Goal: Subscribe to service/newsletter

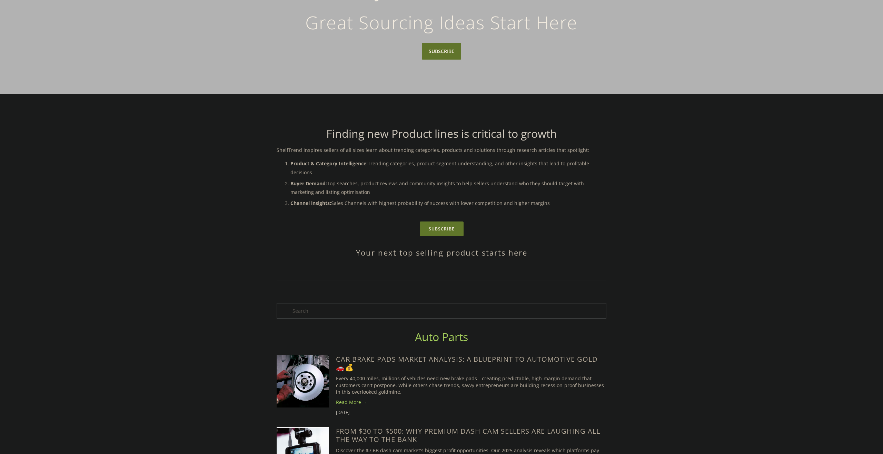
scroll to position [140, 0]
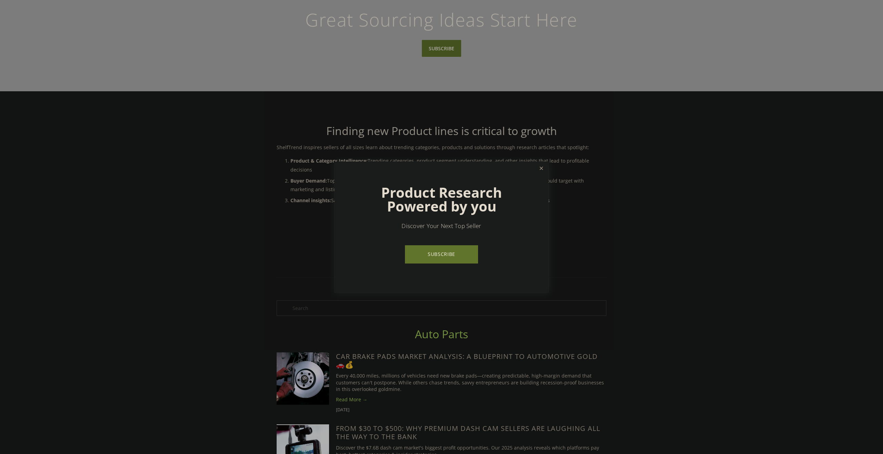
click at [543, 170] on link "Close" at bounding box center [541, 169] width 12 height 12
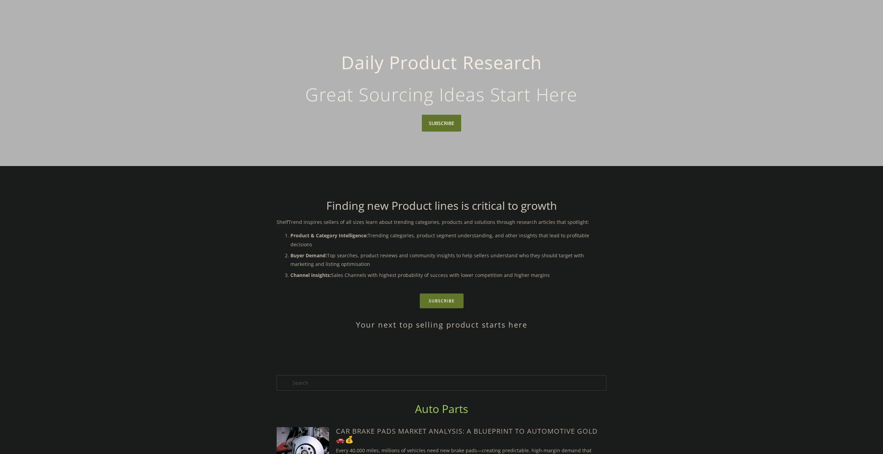
scroll to position [0, 0]
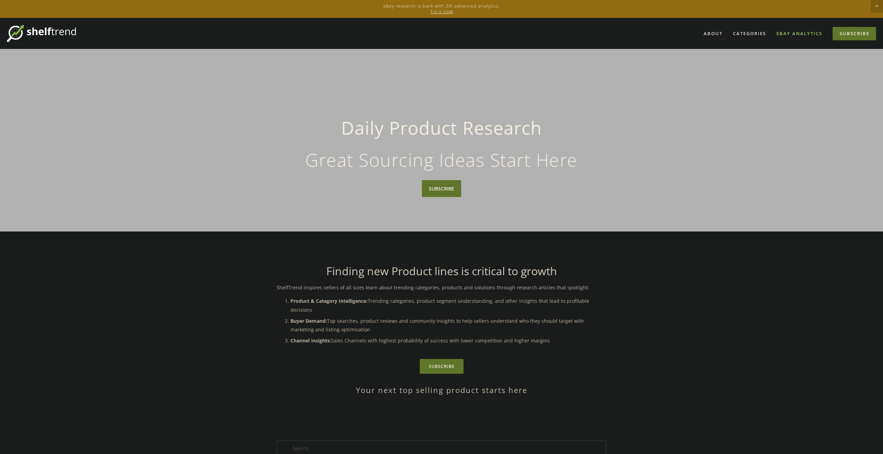
click at [793, 37] on link "eBay Analytics" at bounding box center [799, 33] width 55 height 11
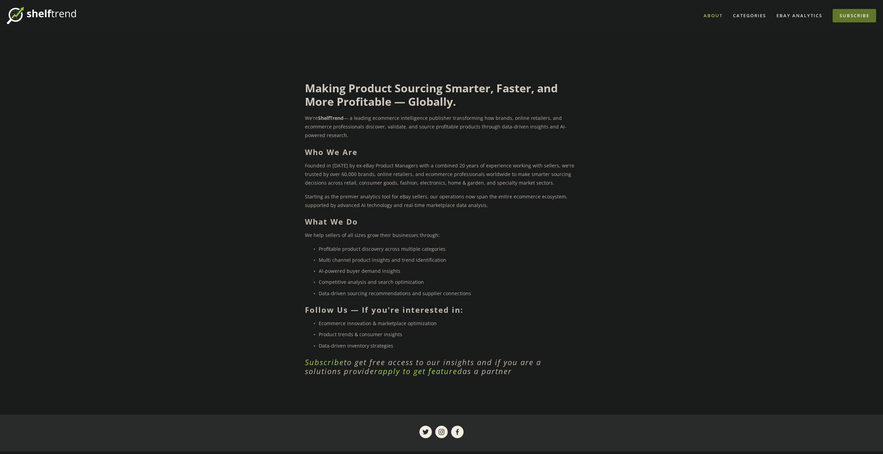
scroll to position [19, 0]
click at [848, 20] on link "Subscribe" at bounding box center [853, 14] width 43 height 13
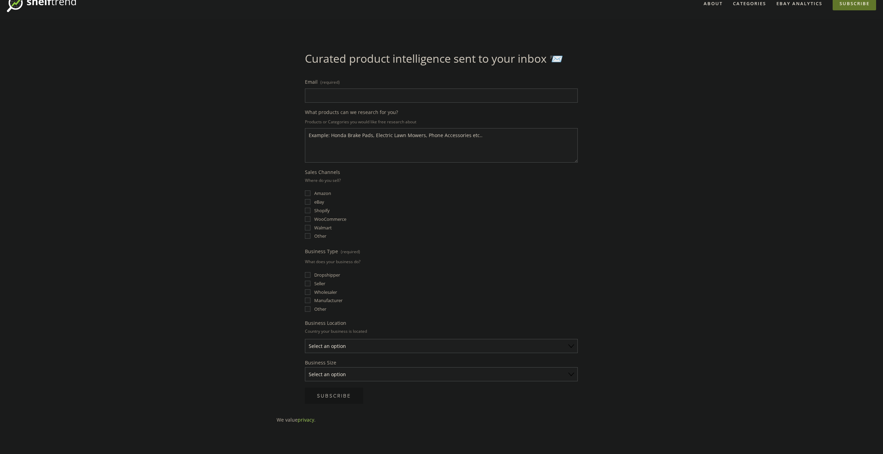
scroll to position [31, 0]
click at [574, 374] on select "Select an option Solo Merchant (under $50K annual sales) Small Business ($50K -…" at bounding box center [441, 374] width 273 height 14
click at [440, 96] on input "Email (required)" at bounding box center [441, 95] width 273 height 14
click at [357, 95] on input "[EMAIL_ADDRESS][DOMAIN_NAME]" at bounding box center [441, 95] width 273 height 14
click at [414, 98] on input "[EMAIL_ADDRESS][DOMAIN_NAME]" at bounding box center [441, 95] width 273 height 14
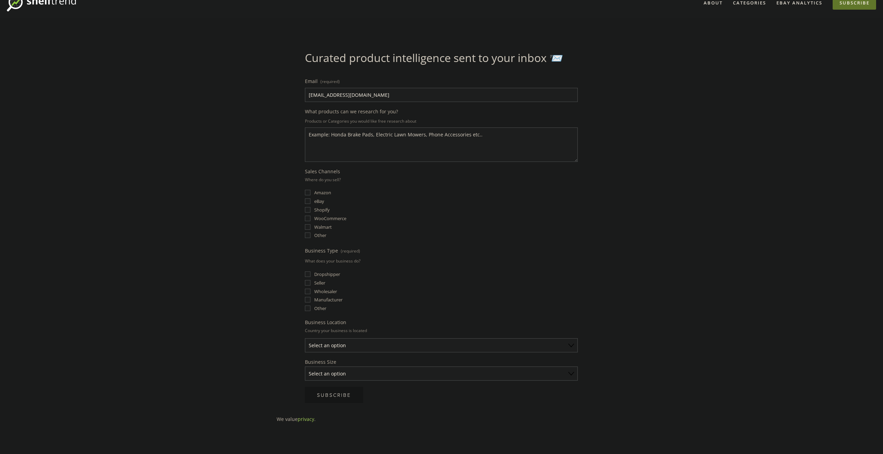
type input "[EMAIL_ADDRESS][DOMAIN_NAME]"
click at [352, 146] on textarea "What products can we research for you?" at bounding box center [441, 145] width 273 height 34
type textarea "anything"
click at [309, 202] on input "eBay" at bounding box center [308, 202] width 6 height 6
checkbox input "true"
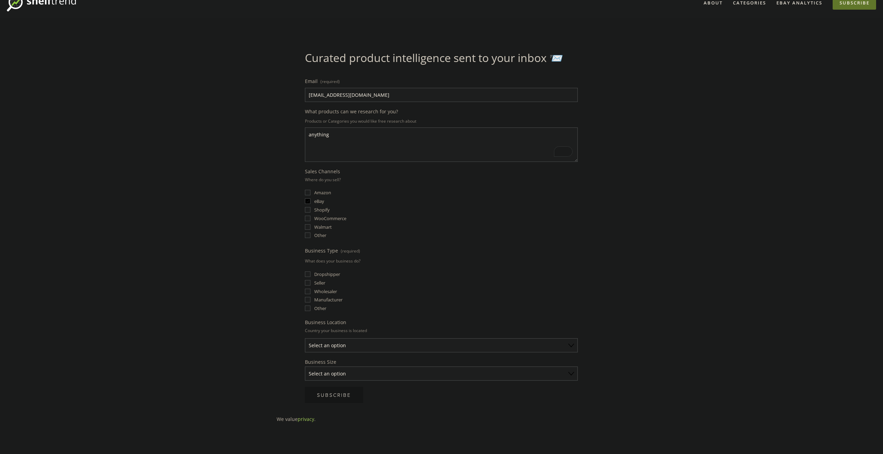
click at [307, 284] on input "Seller" at bounding box center [308, 283] width 6 height 6
checkbox input "true"
click at [574, 345] on select "Select an option [GEOGRAPHIC_DATA] [GEOGRAPHIC_DATA] [GEOGRAPHIC_DATA] [GEOGRAP…" at bounding box center [441, 346] width 273 height 14
select select "[GEOGRAPHIC_DATA]"
click at [567, 377] on select "Select an option Solo Merchant (under $50K annual sales) Small Business ($50K -…" at bounding box center [441, 374] width 273 height 14
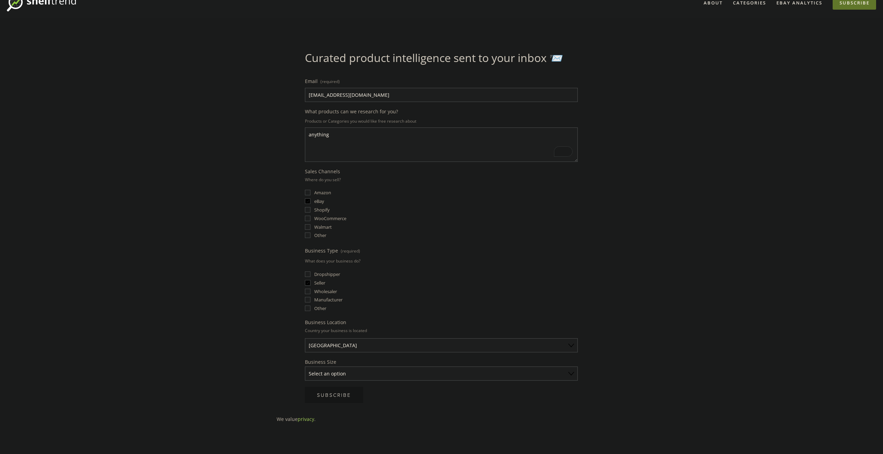
select select "Solo Merchant (under $50K annual sales)"
click at [352, 397] on button "Subscribe Subscribe" at bounding box center [334, 395] width 58 height 16
